Goal: Transaction & Acquisition: Obtain resource

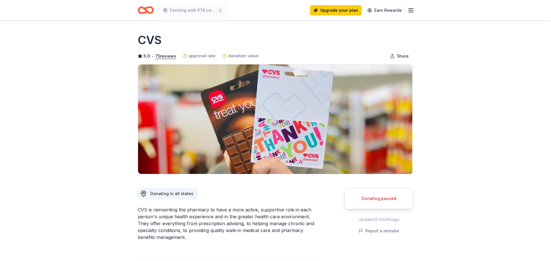
scroll to position [75, 0]
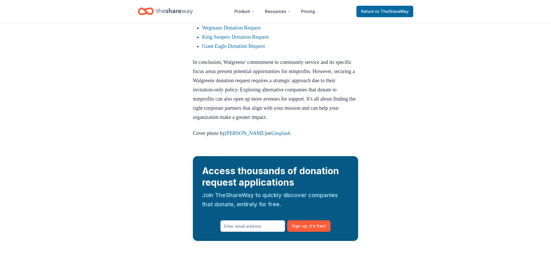
scroll to position [559, 0]
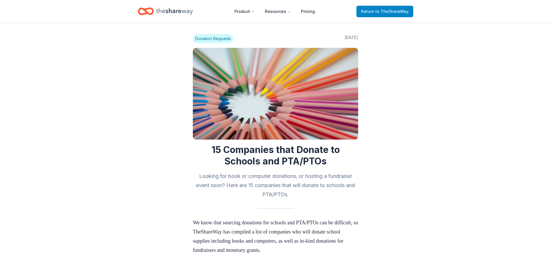
click at [400, 14] on span "Return to TheShareWay" at bounding box center [385, 11] width 48 height 7
click at [390, 12] on span "to TheShareWay" at bounding box center [391, 11] width 33 height 5
click at [158, 9] on icon "Home" at bounding box center [174, 11] width 37 height 12
click at [249, 13] on button "Product" at bounding box center [244, 11] width 29 height 11
click at [227, 20] on header "Product Resources Pricing Return to TheShareWay" at bounding box center [275, 11] width 551 height 23
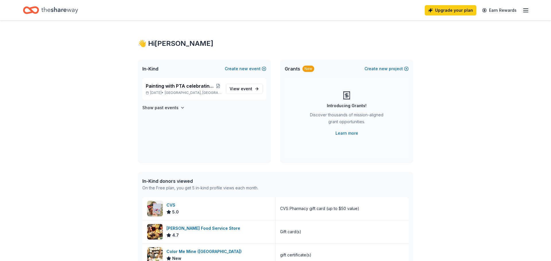
click at [522, 10] on icon "button" at bounding box center [525, 10] width 7 height 7
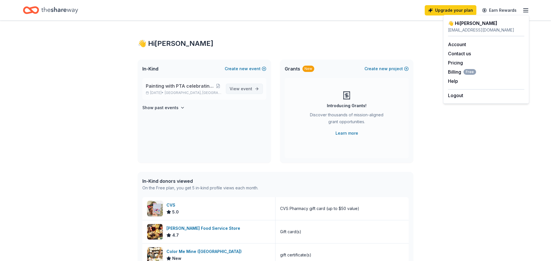
click at [249, 87] on span "event" at bounding box center [246, 88] width 11 height 5
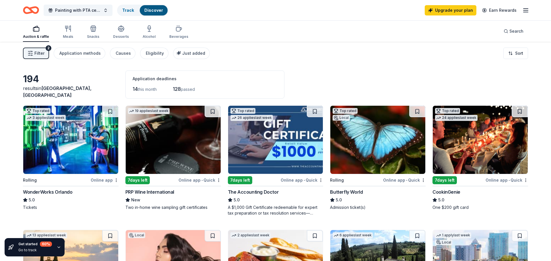
click at [151, 79] on div "Application deadlines" at bounding box center [205, 78] width 145 height 7
click at [131, 10] on link "Track" at bounding box center [128, 10] width 12 height 5
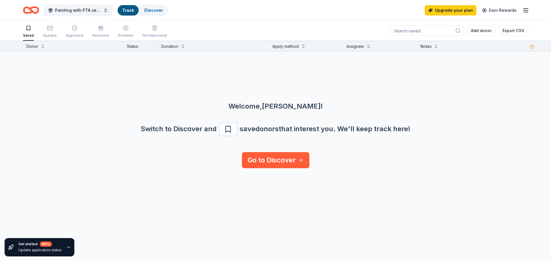
click at [131, 10] on link "Track" at bounding box center [128, 10] width 12 height 5
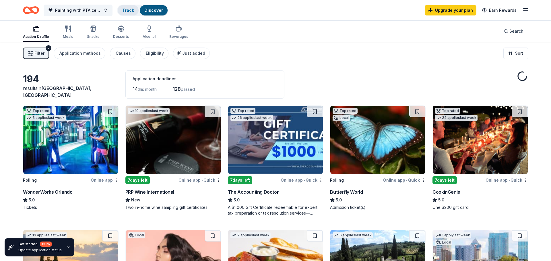
click at [131, 9] on link "Track" at bounding box center [128, 10] width 12 height 5
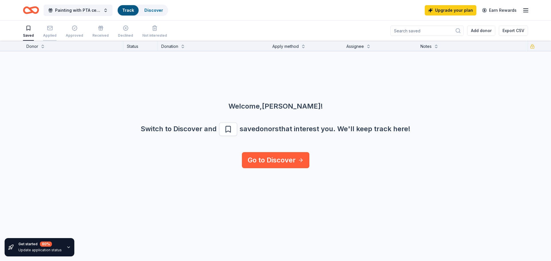
click at [51, 36] on div "Applied" at bounding box center [49, 35] width 13 height 5
click at [68, 33] on div "Approved" at bounding box center [74, 31] width 17 height 13
click at [98, 31] on icon "button" at bounding box center [101, 28] width 6 height 6
click at [94, 12] on span "Painting with PTA celebrating Hispanic Heritage Month" at bounding box center [78, 10] width 46 height 7
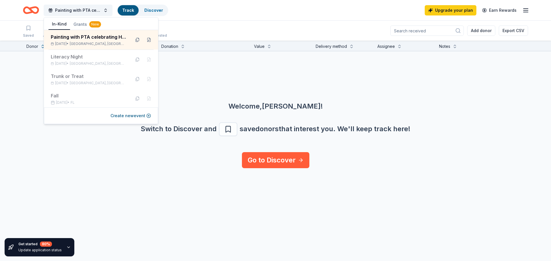
click at [219, 19] on div "Painting with PTA celebrating Hispanic Heritage Month Track Discover Upgrade yo…" at bounding box center [275, 10] width 551 height 20
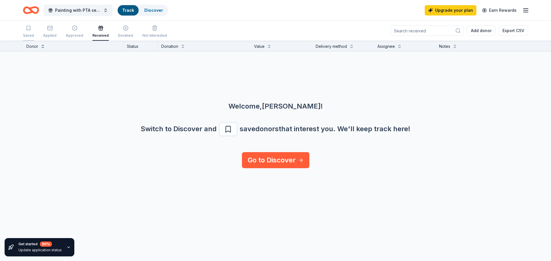
click at [29, 37] on div "Saved" at bounding box center [28, 35] width 11 height 5
click at [158, 12] on link "Discover" at bounding box center [153, 10] width 19 height 5
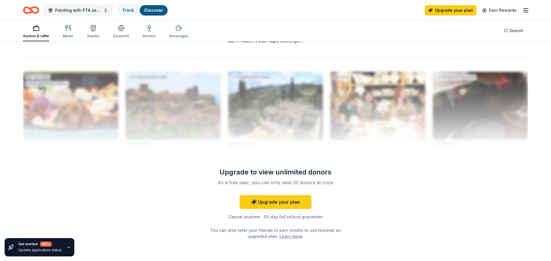
scroll to position [546, 0]
click at [523, 12] on line "button" at bounding box center [525, 12] width 5 height 0
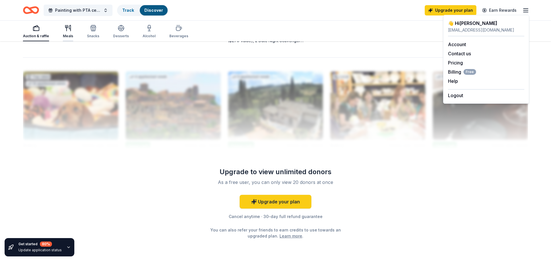
click at [65, 31] on icon "button" at bounding box center [68, 28] width 7 height 7
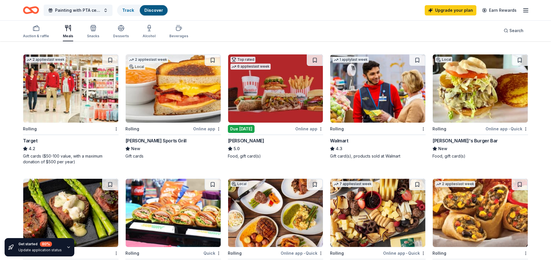
scroll to position [173, 0]
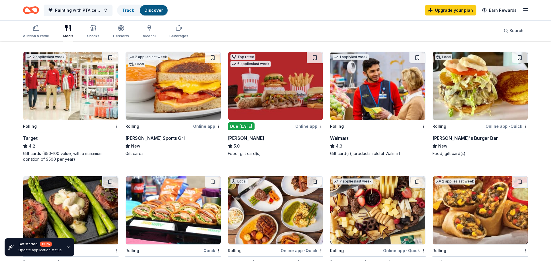
click at [391, 94] on img at bounding box center [377, 86] width 95 height 68
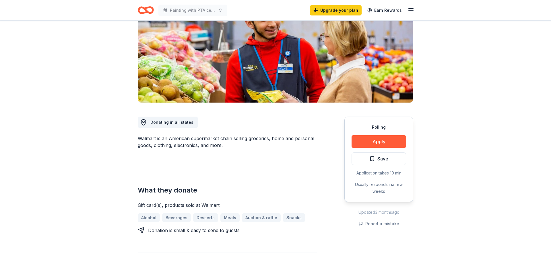
scroll to position [73, 0]
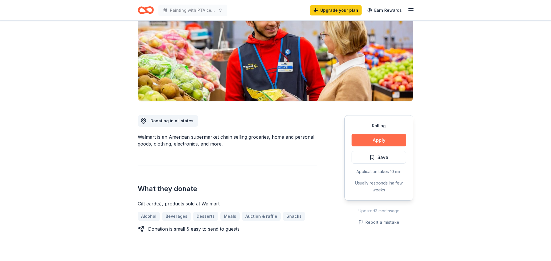
click at [377, 137] on button "Apply" at bounding box center [378, 140] width 54 height 13
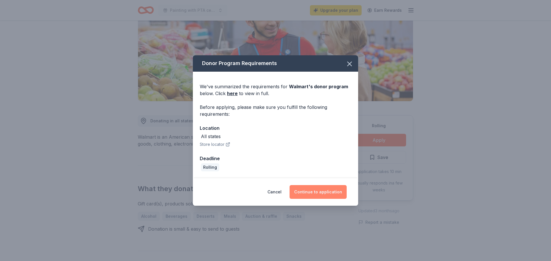
click at [315, 195] on button "Continue to application" at bounding box center [317, 192] width 57 height 14
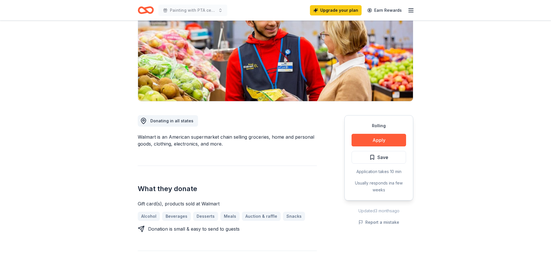
click at [315, 195] on div "What they donate Gift card(s), products sold at Walmart Alcohol Beverages Desse…" at bounding box center [227, 199] width 179 height 67
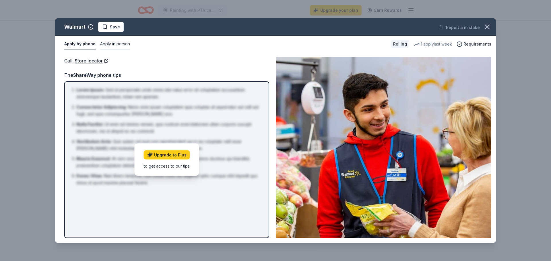
click at [116, 44] on button "Apply in person" at bounding box center [115, 44] width 30 height 12
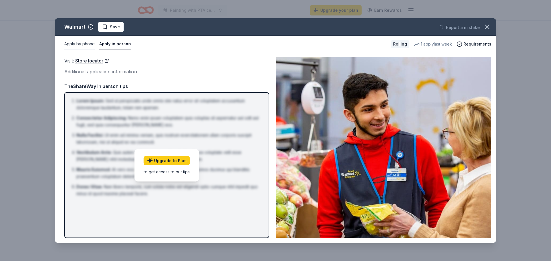
click at [86, 47] on button "Apply by phone" at bounding box center [79, 44] width 30 height 12
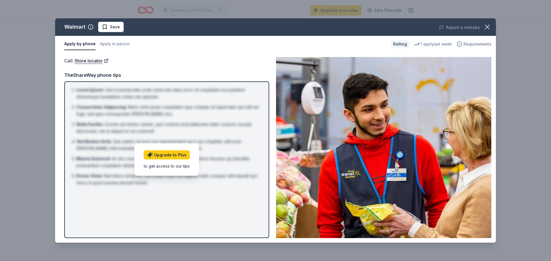
click at [462, 46] on icon "button" at bounding box center [459, 44] width 6 height 6
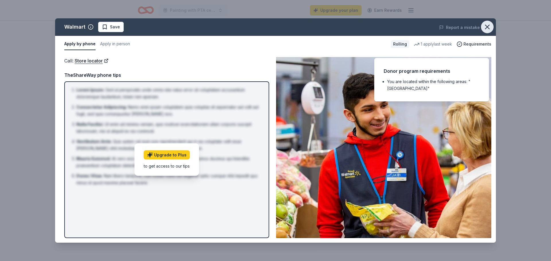
click at [487, 27] on icon "button" at bounding box center [487, 27] width 4 height 4
